Goal: Information Seeking & Learning: Find specific page/section

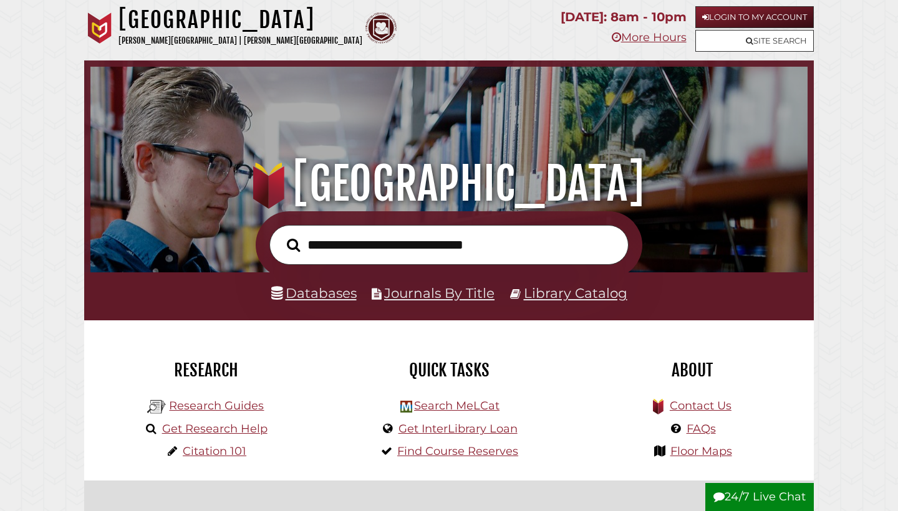
click at [323, 294] on link "Databases" at bounding box center [313, 293] width 85 height 16
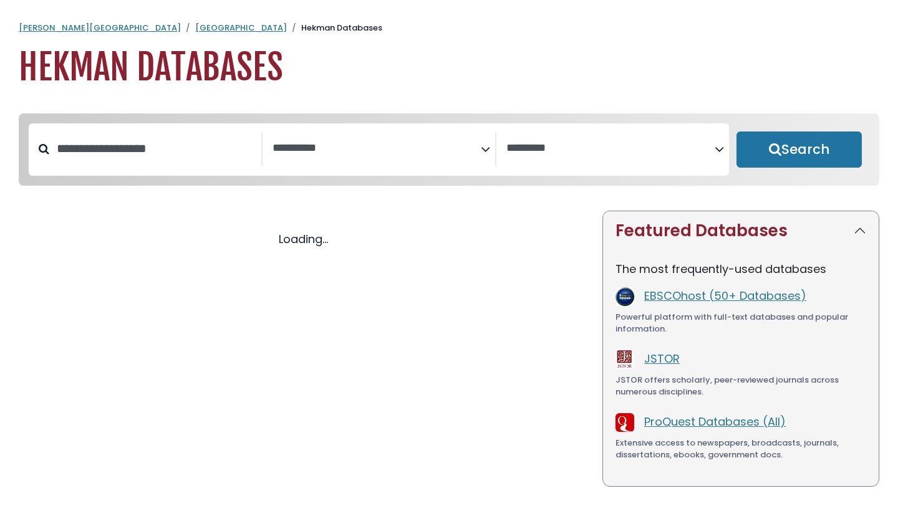
select select "Database Subject Filter"
select select "Database Vendors Filter"
select select "Database Subject Filter"
select select "Database Vendors Filter"
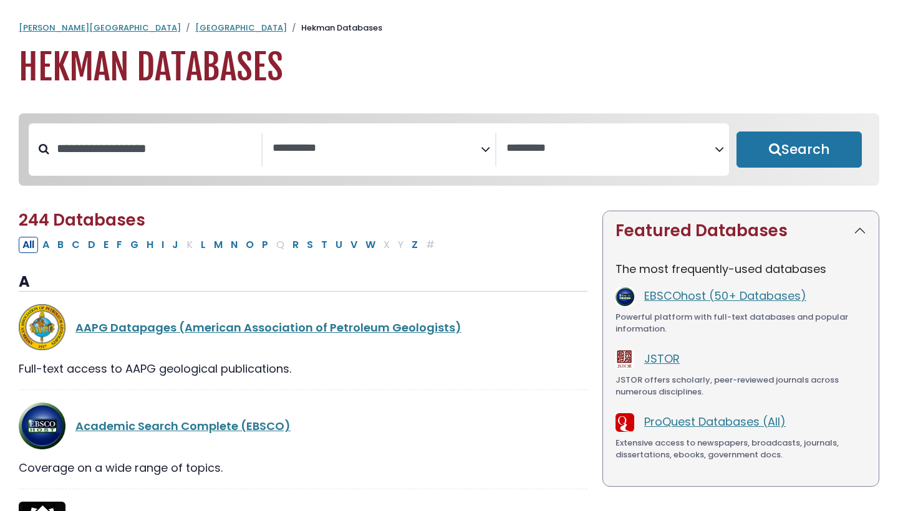
click at [441, 145] on textarea "Search" at bounding box center [376, 148] width 208 height 13
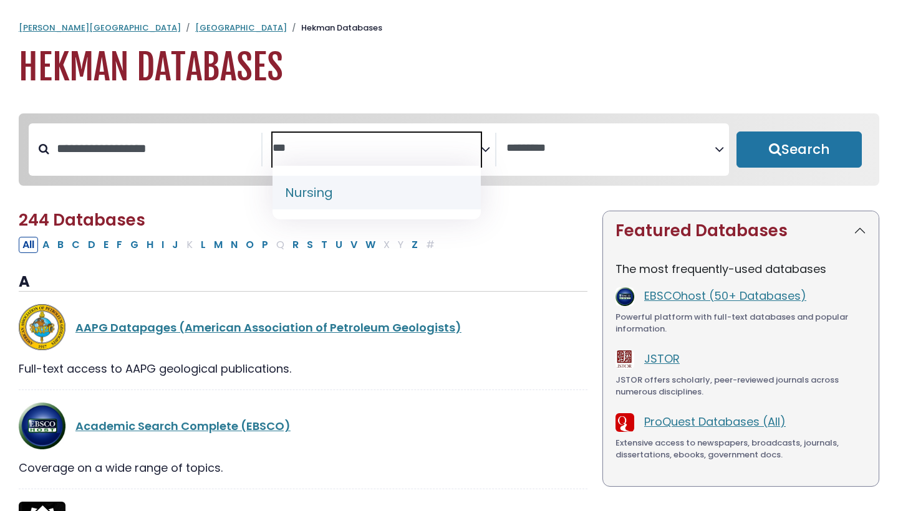
type textarea "***"
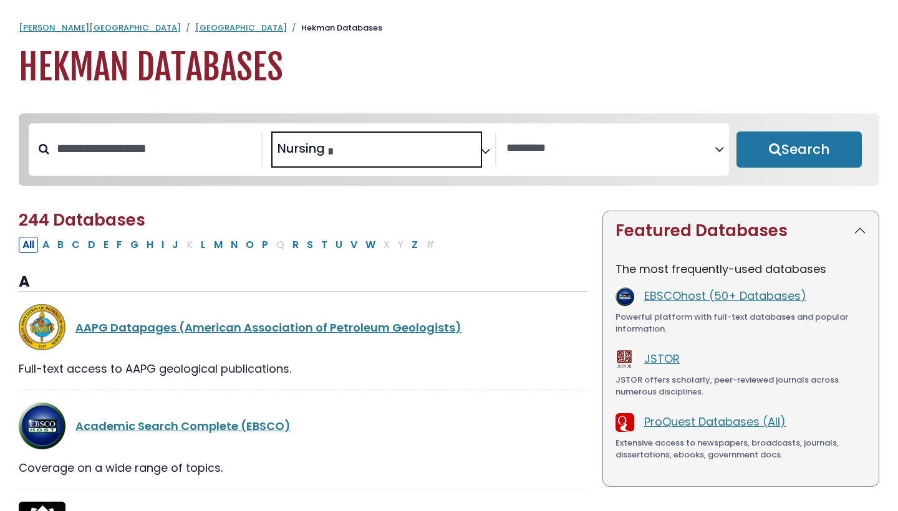
select select "*****"
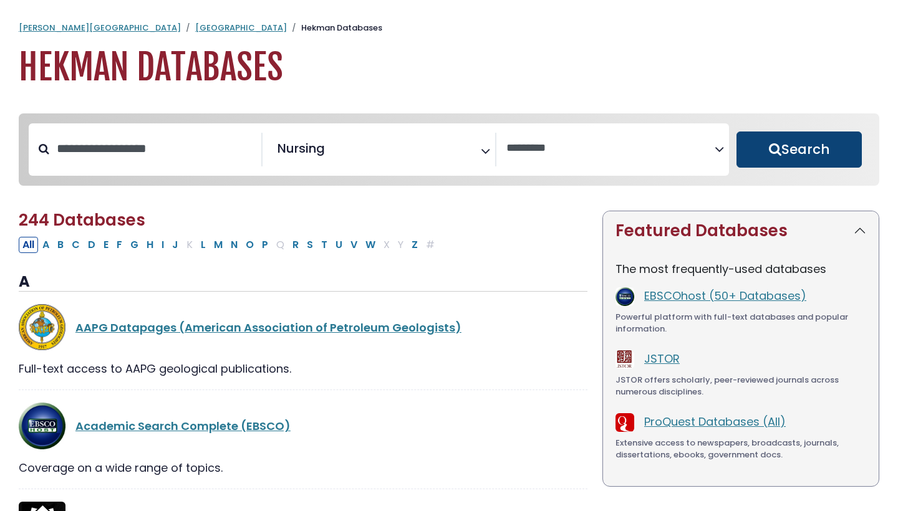
click at [809, 150] on button "Search" at bounding box center [798, 150] width 125 height 36
select select "Database Vendors Filter"
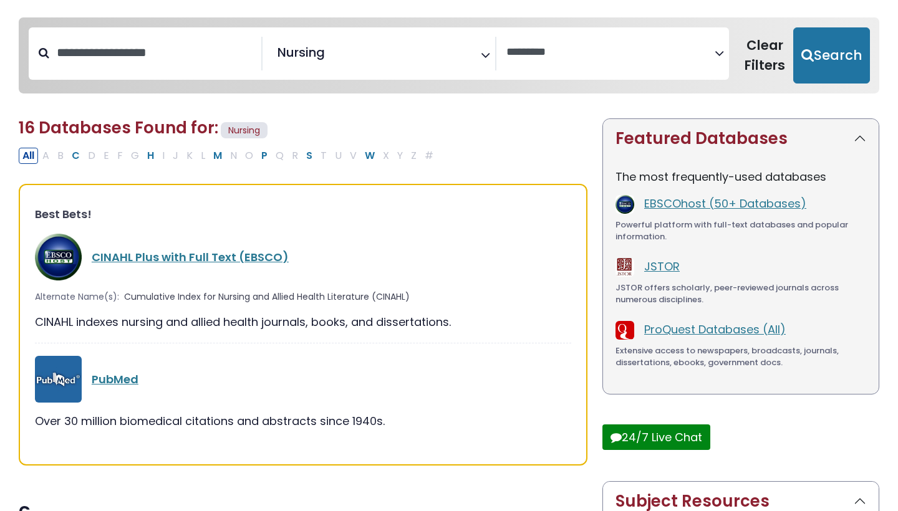
scroll to position [97, 0]
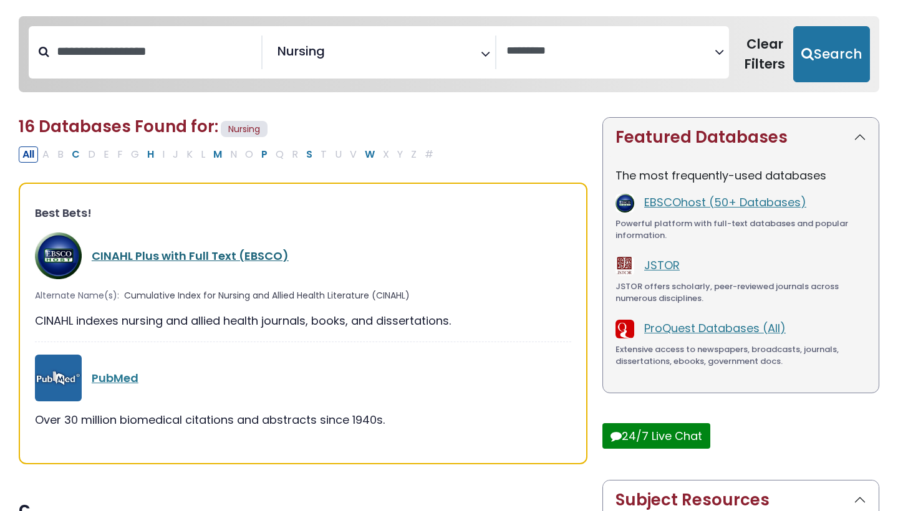
click at [199, 255] on link "CINAHL Plus with Full Text (EBSCO)" at bounding box center [190, 256] width 197 height 16
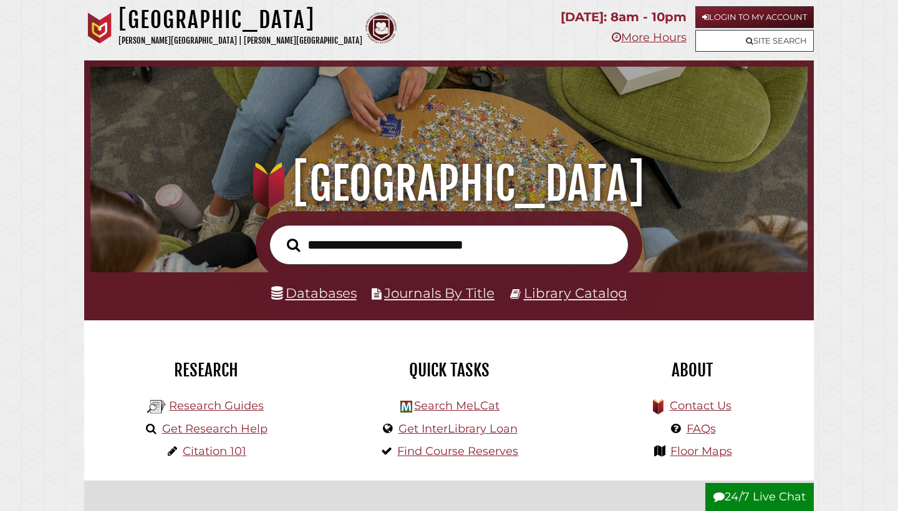
scroll to position [237, 711]
click at [319, 285] on link "Databases" at bounding box center [313, 293] width 85 height 16
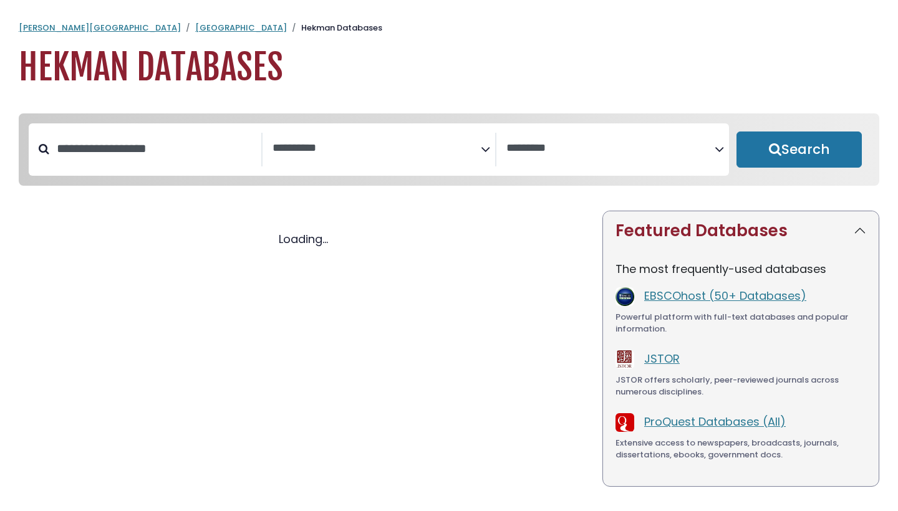
select select "Database Subject Filter"
select select "Database Vendors Filter"
select select "Database Subject Filter"
select select "Database Vendors Filter"
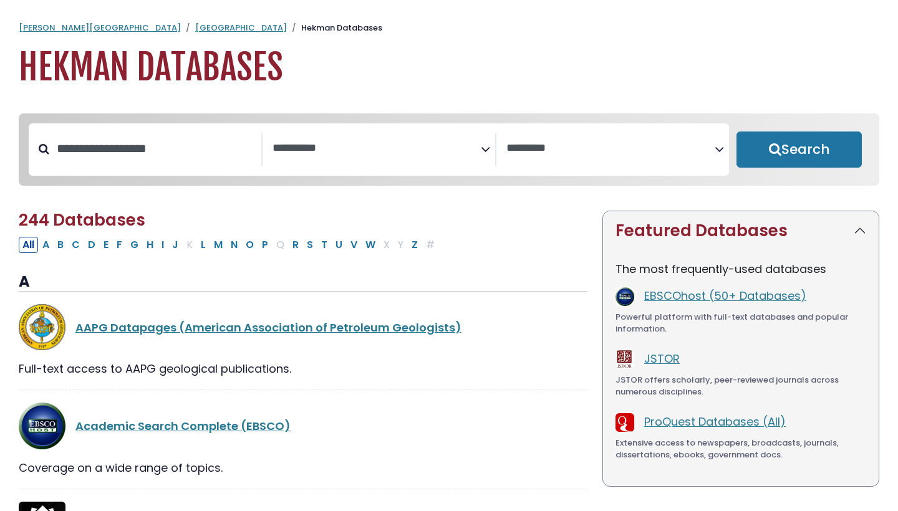
click at [322, 165] on span "Search filters" at bounding box center [376, 150] width 208 height 34
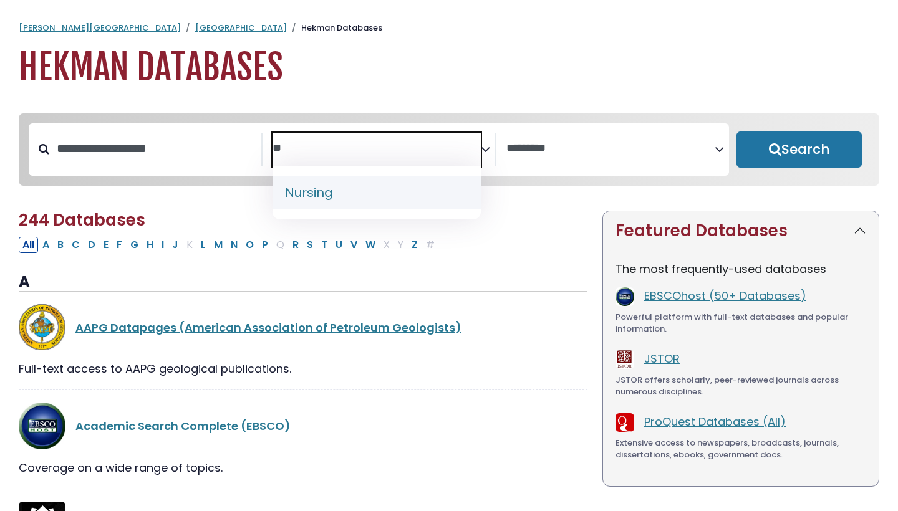
type textarea "**"
click at [337, 209] on span "Nursing" at bounding box center [376, 193] width 208 height 54
select select "*****"
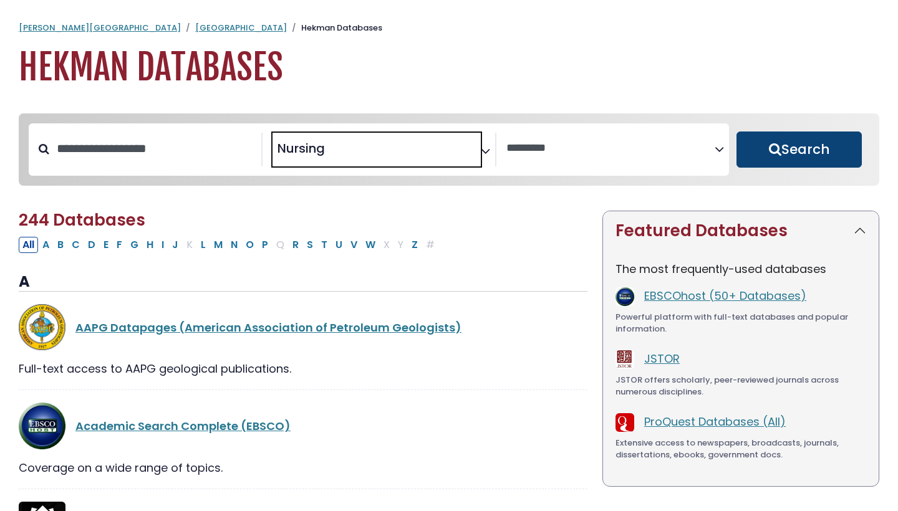
click at [807, 156] on button "Search" at bounding box center [798, 150] width 125 height 36
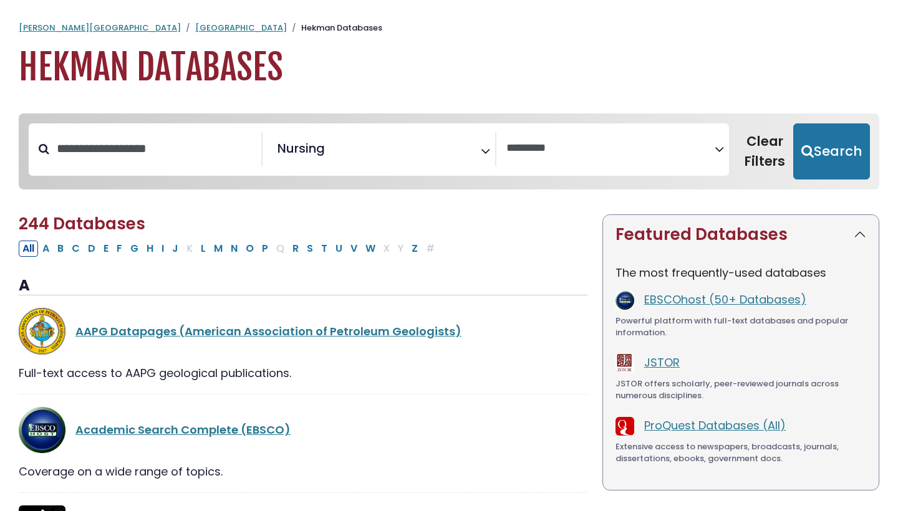
select select "Database Vendors Filter"
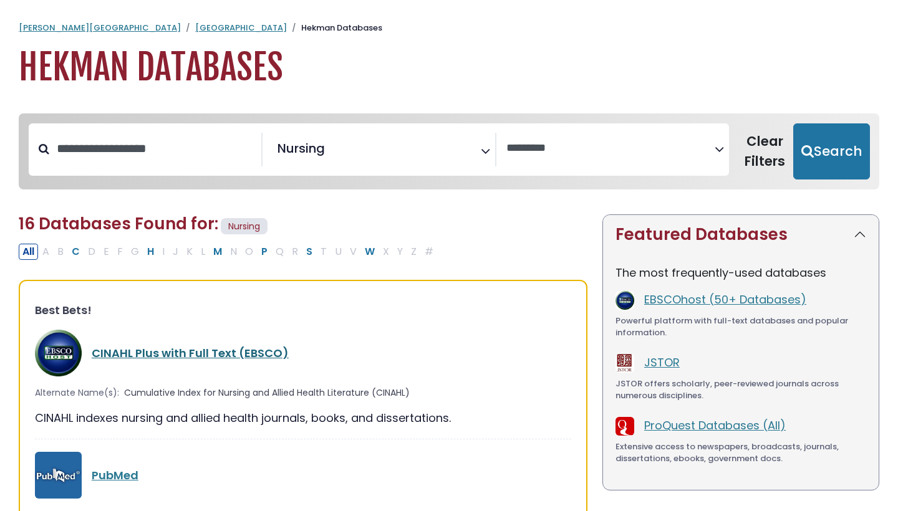
click at [181, 355] on link "CINAHL Plus with Full Text (EBSCO)" at bounding box center [190, 353] width 197 height 16
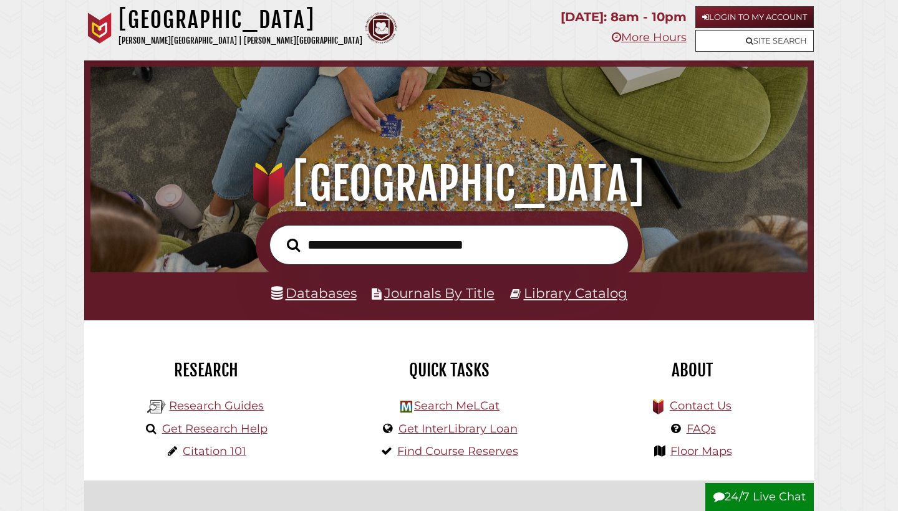
scroll to position [237, 711]
click at [322, 299] on link "Databases" at bounding box center [313, 293] width 85 height 16
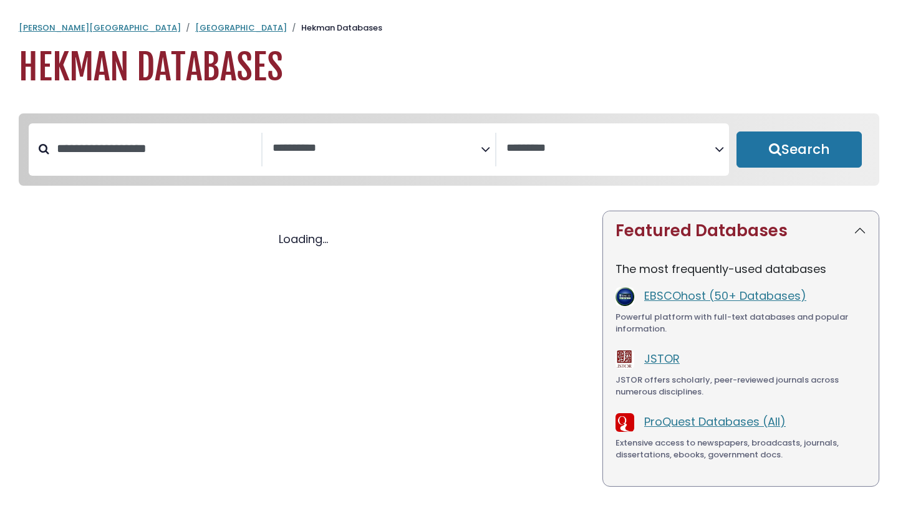
select select "Database Subject Filter"
select select "Database Vendors Filter"
select select "Database Subject Filter"
select select "Database Vendors Filter"
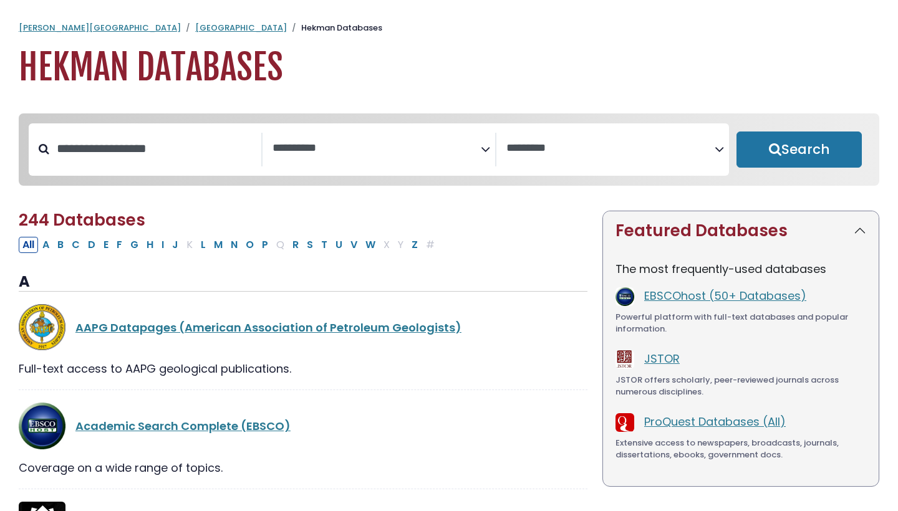
click at [390, 160] on span "Search filters" at bounding box center [376, 150] width 208 height 34
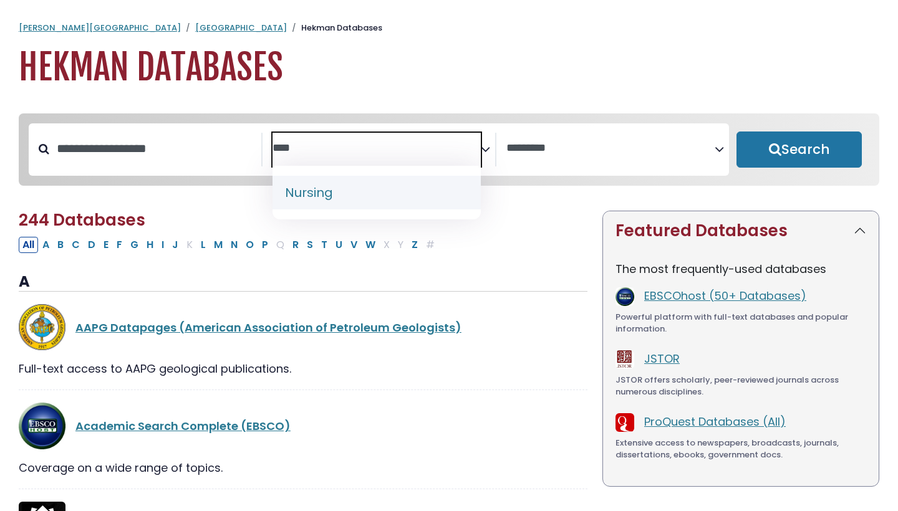
type textarea "****"
select select "*****"
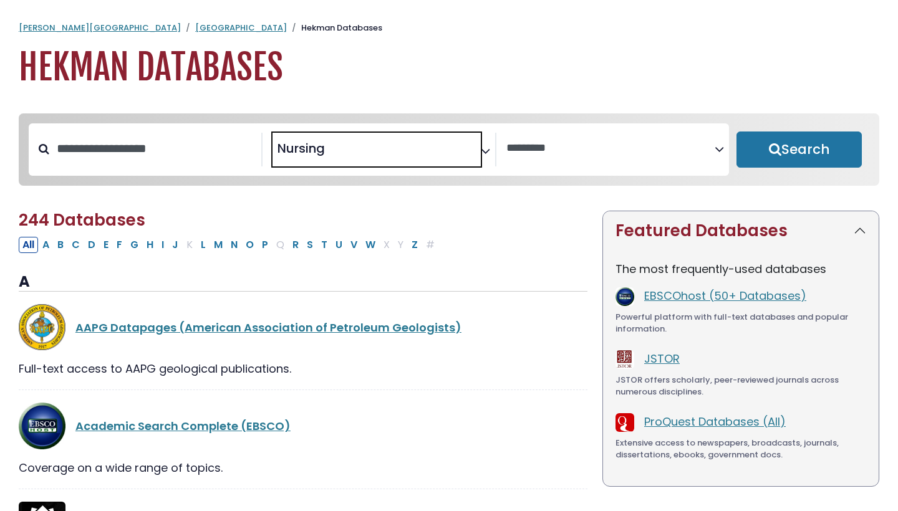
click at [851, 131] on div "Clear Filters Search" at bounding box center [799, 149] width 140 height 52
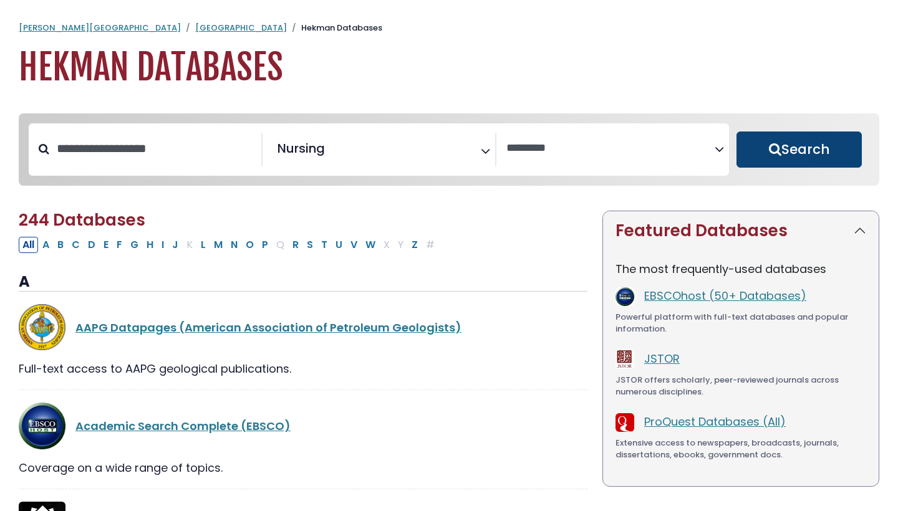
click button "Search"
select select "Database Vendors Filter"
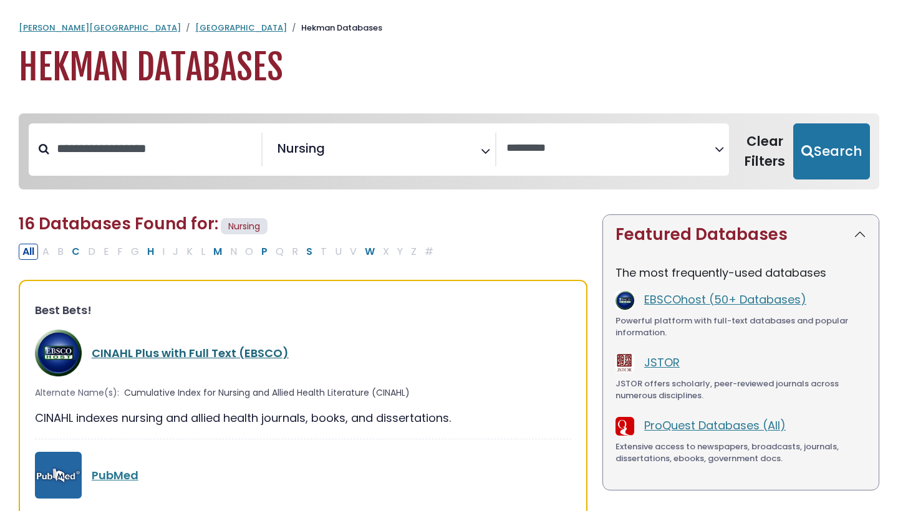
click link "CINAHL Plus with Full Text (EBSCO)"
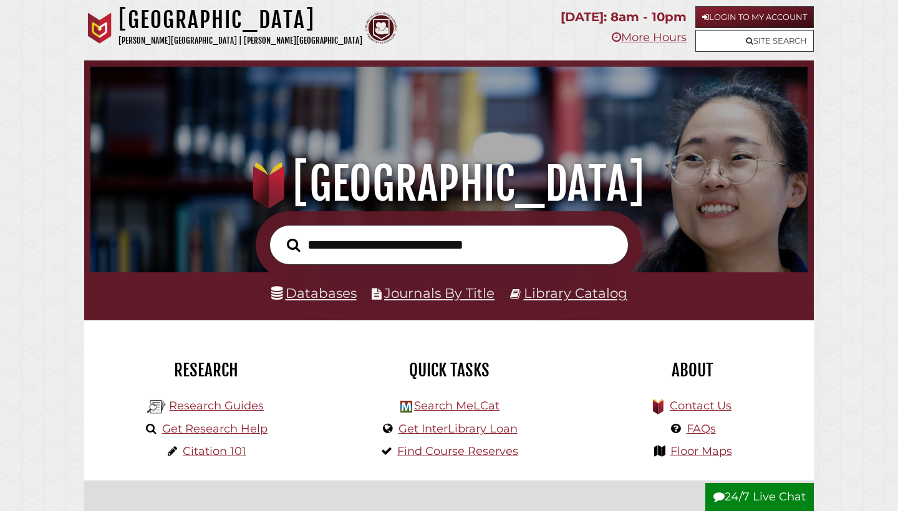
scroll to position [237, 711]
click at [327, 289] on link "Databases" at bounding box center [313, 293] width 85 height 16
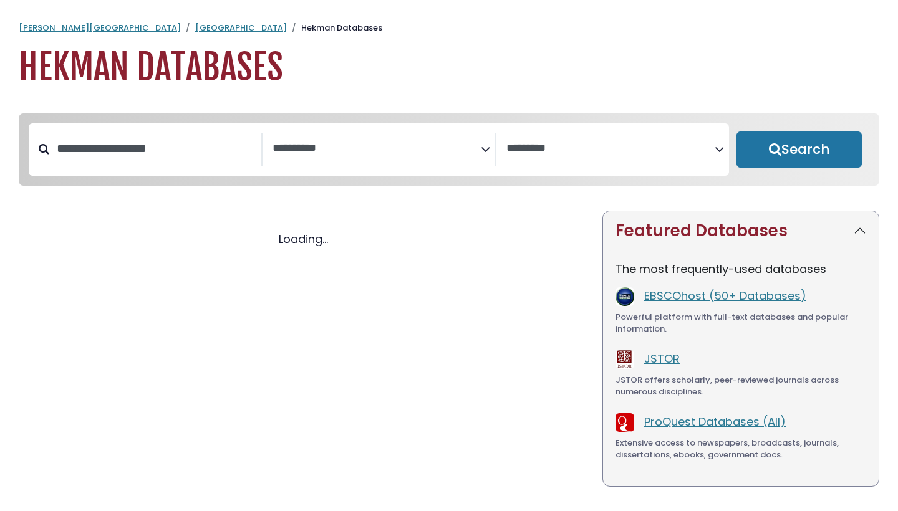
select select "Database Subject Filter"
select select "Database Vendors Filter"
select select "Database Subject Filter"
select select "Database Vendors Filter"
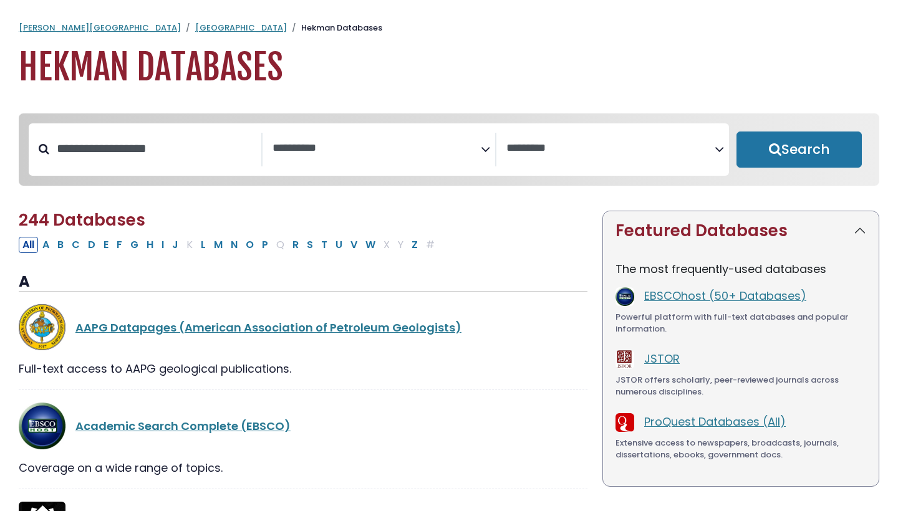
click at [399, 146] on textarea "Search" at bounding box center [376, 148] width 208 height 13
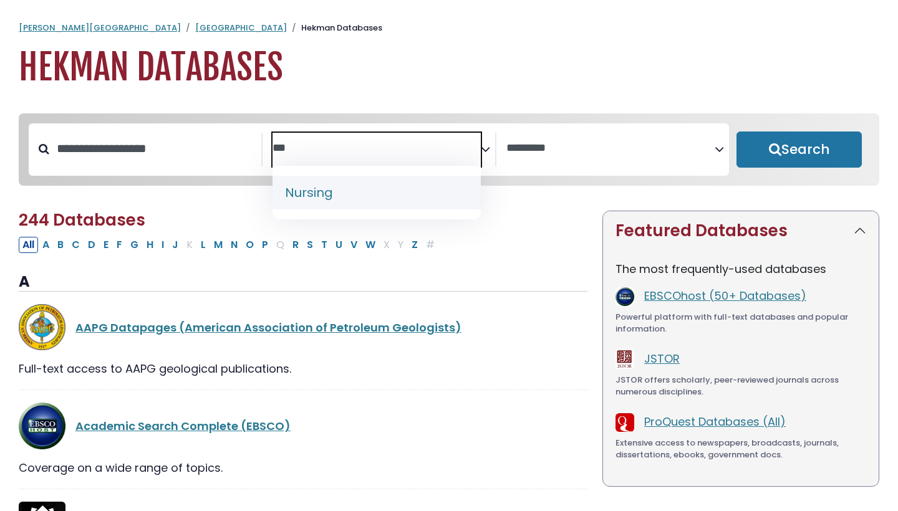
type textarea "***"
click at [352, 211] on span "Nursing" at bounding box center [376, 193] width 208 height 54
select select "*****"
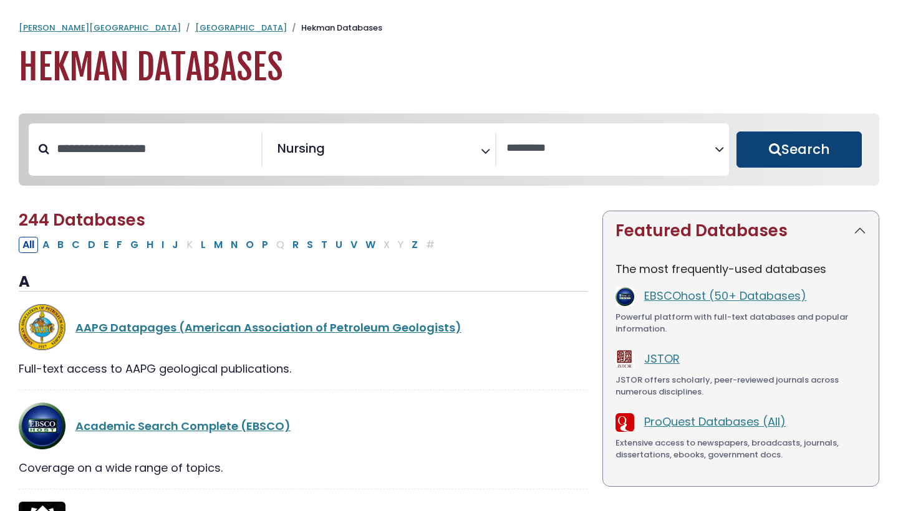
click at [784, 152] on button "Search" at bounding box center [798, 150] width 125 height 36
select select "Database Vendors Filter"
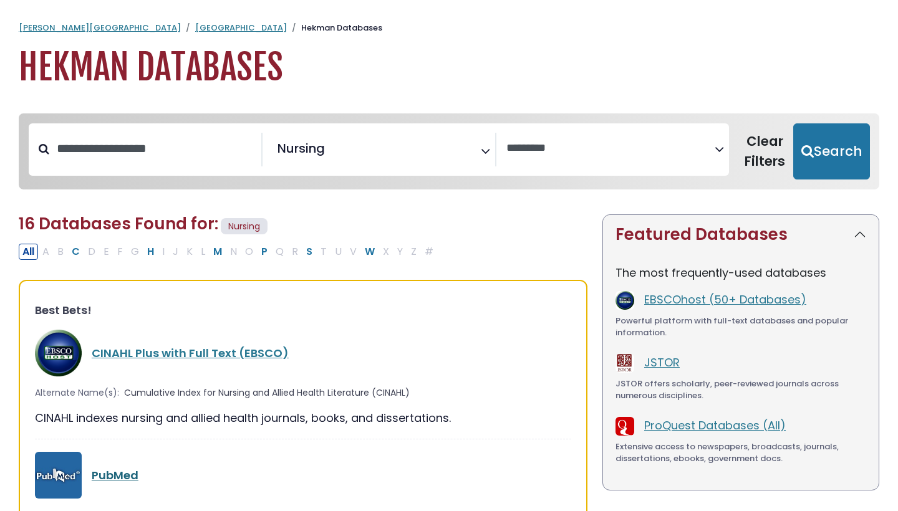
click at [98, 475] on link "PubMed" at bounding box center [115, 476] width 47 height 16
